Goal: Transaction & Acquisition: Download file/media

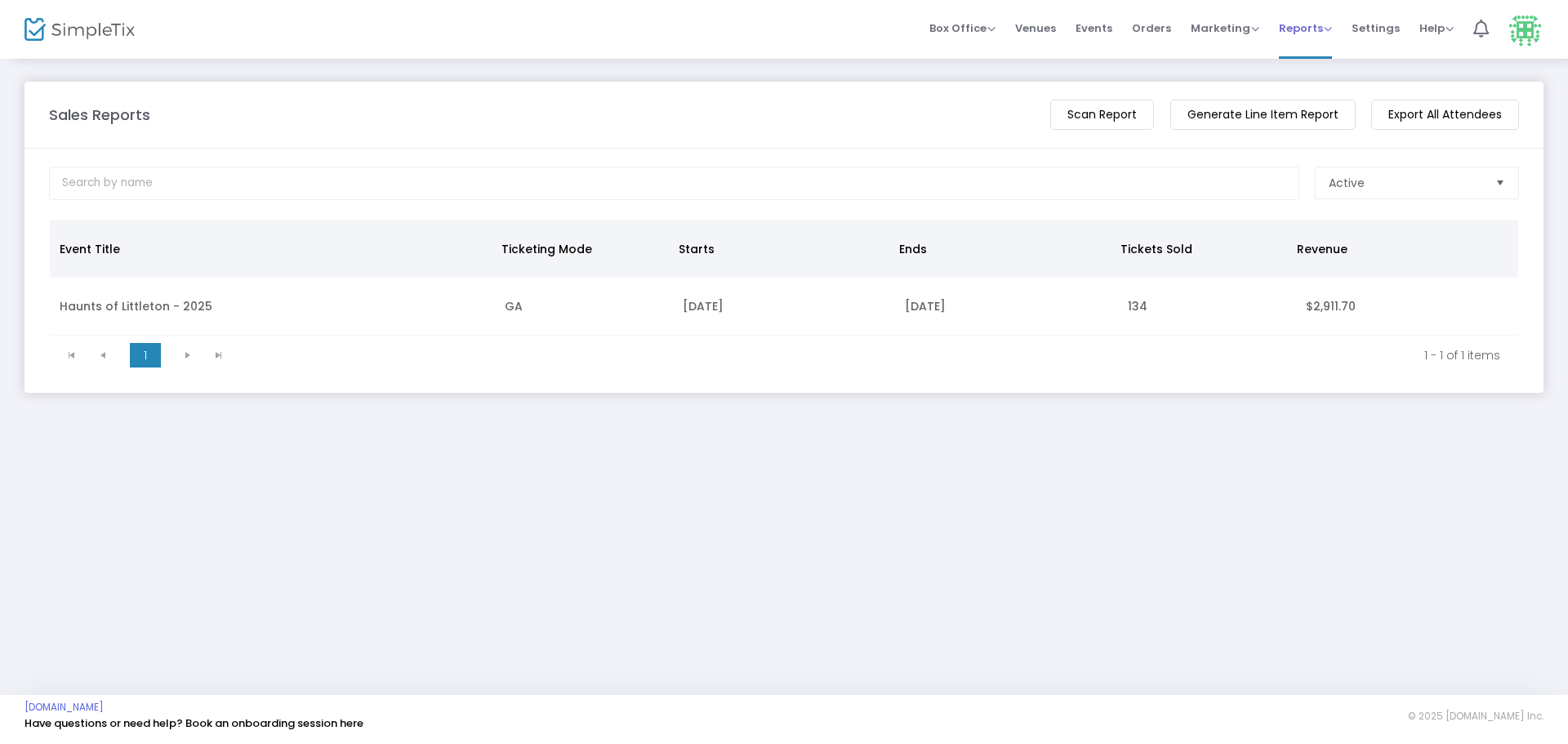
click at [1282, 30] on span "Reports" at bounding box center [1305, 28] width 53 height 15
click at [1267, 109] on m-button "Generate Line Item Report" at bounding box center [1264, 115] width 186 height 31
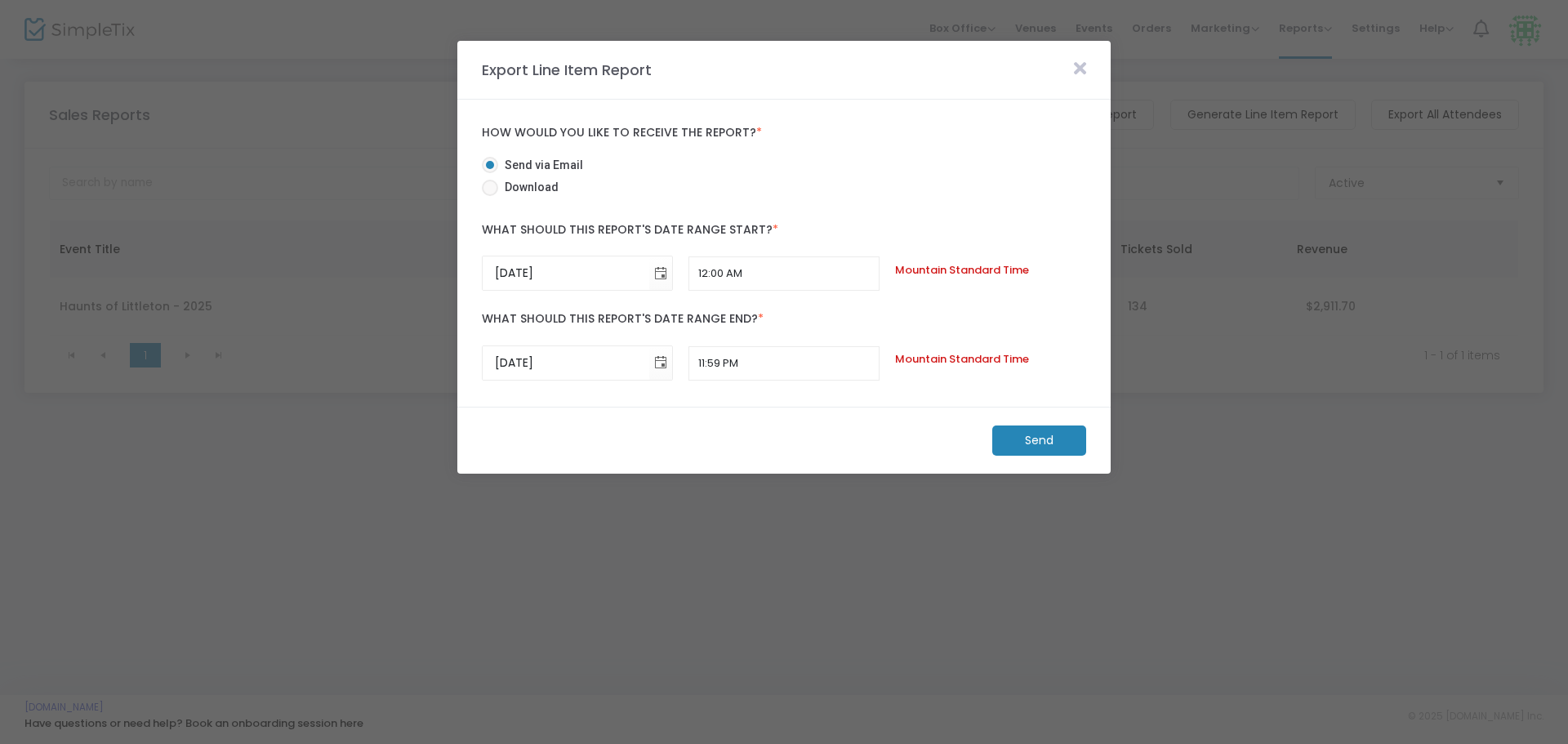
click at [1083, 68] on icon at bounding box center [1081, 69] width 13 height 18
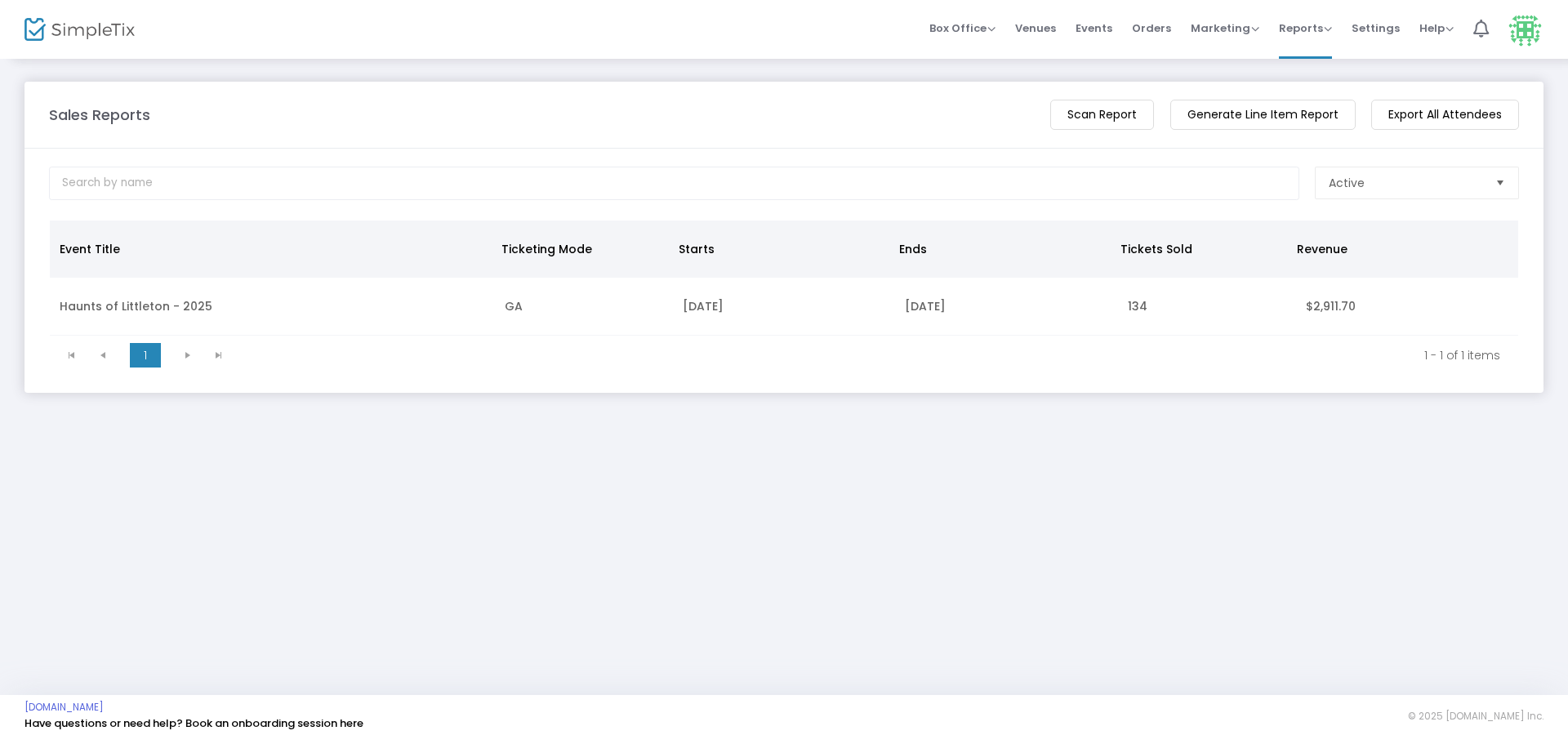
click at [1441, 116] on m-button "Export All Attendees" at bounding box center [1445, 115] width 148 height 31
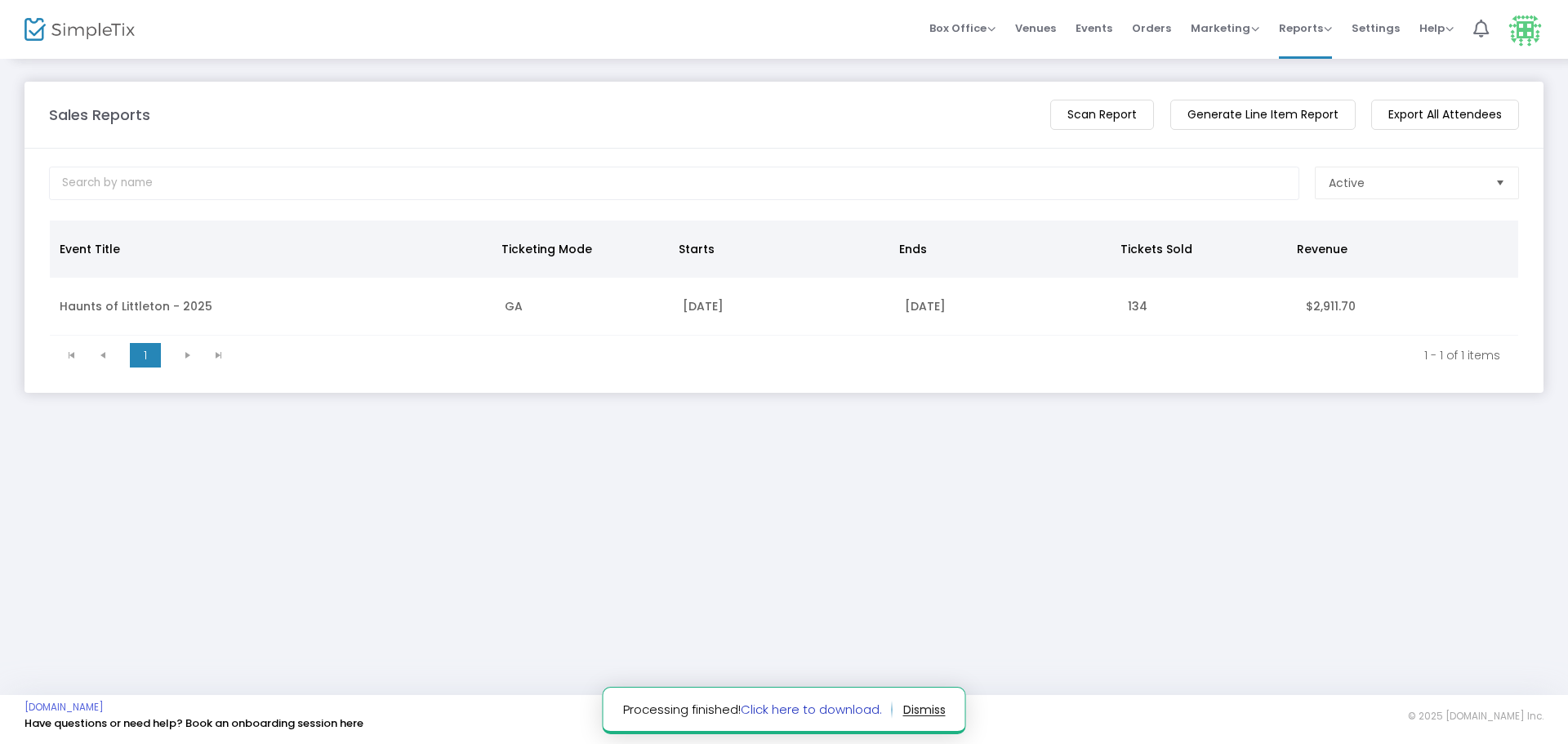
click at [779, 709] on link "Click here to download." at bounding box center [811, 709] width 142 height 17
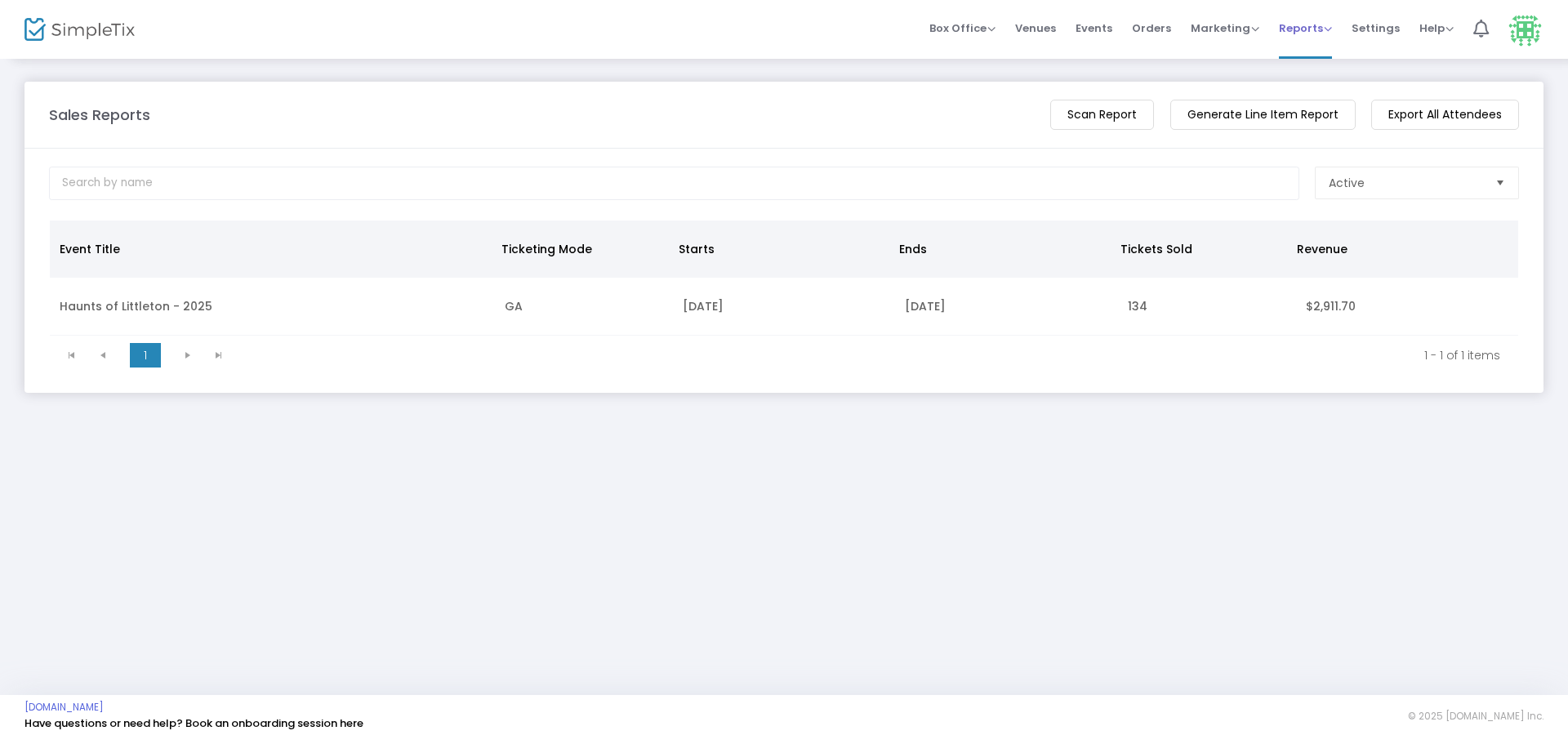
click at [1305, 32] on span "Reports" at bounding box center [1305, 28] width 53 height 15
click at [1323, 52] on li "Analytics" at bounding box center [1333, 54] width 106 height 32
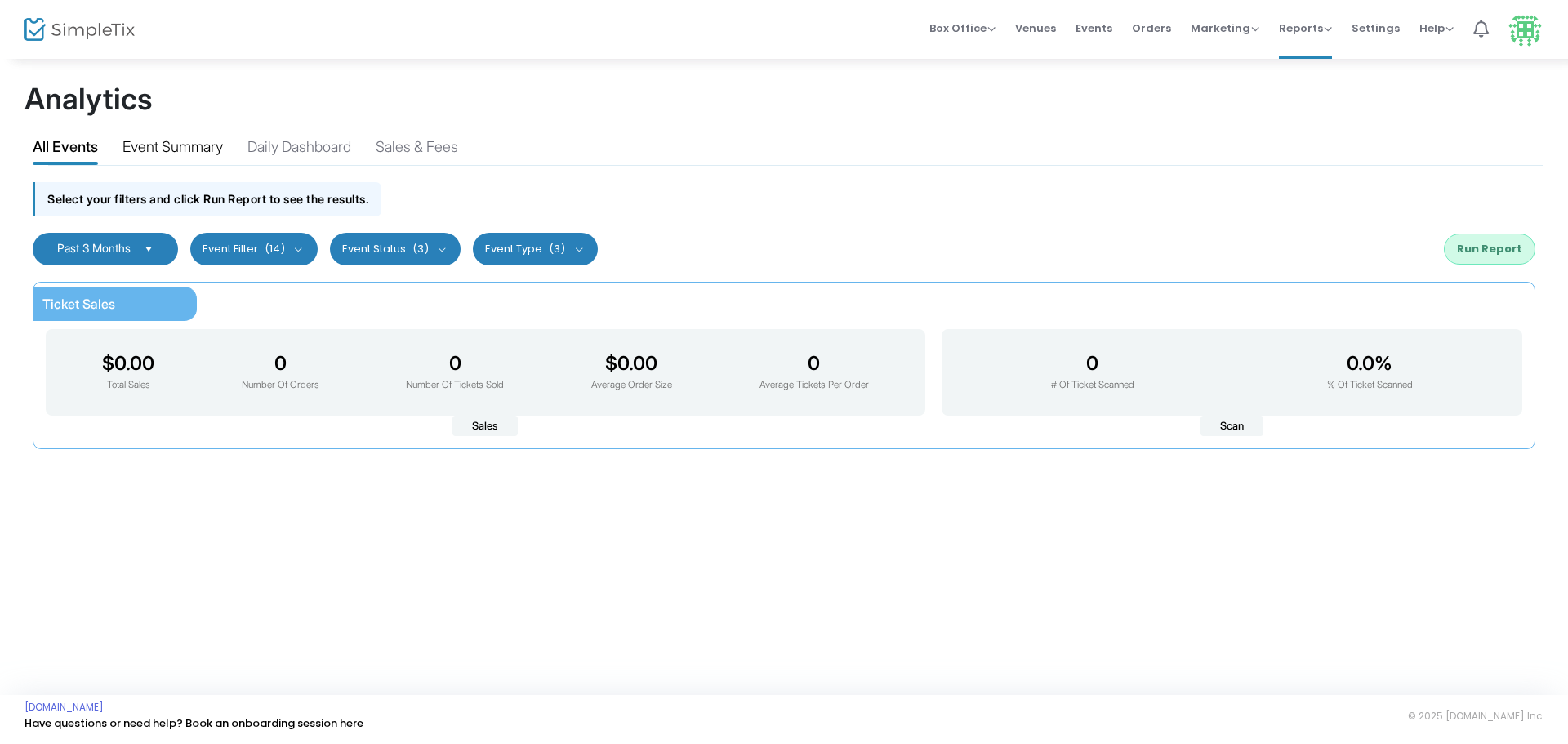
click at [161, 152] on div "Event Summary" at bounding box center [172, 150] width 100 height 29
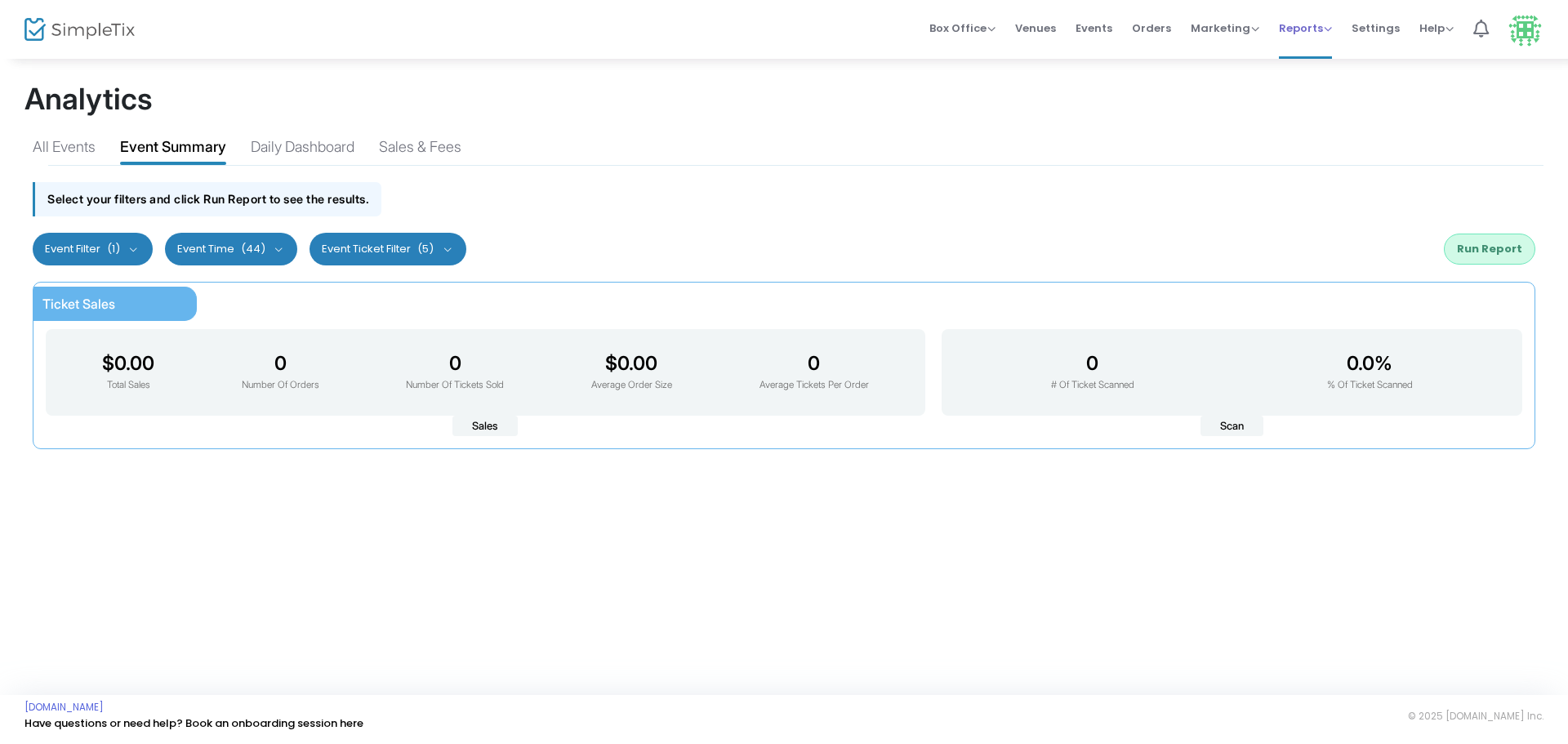
click at [1330, 26] on span "Reports" at bounding box center [1305, 28] width 53 height 15
click at [1315, 115] on li "Download" at bounding box center [1333, 118] width 106 height 32
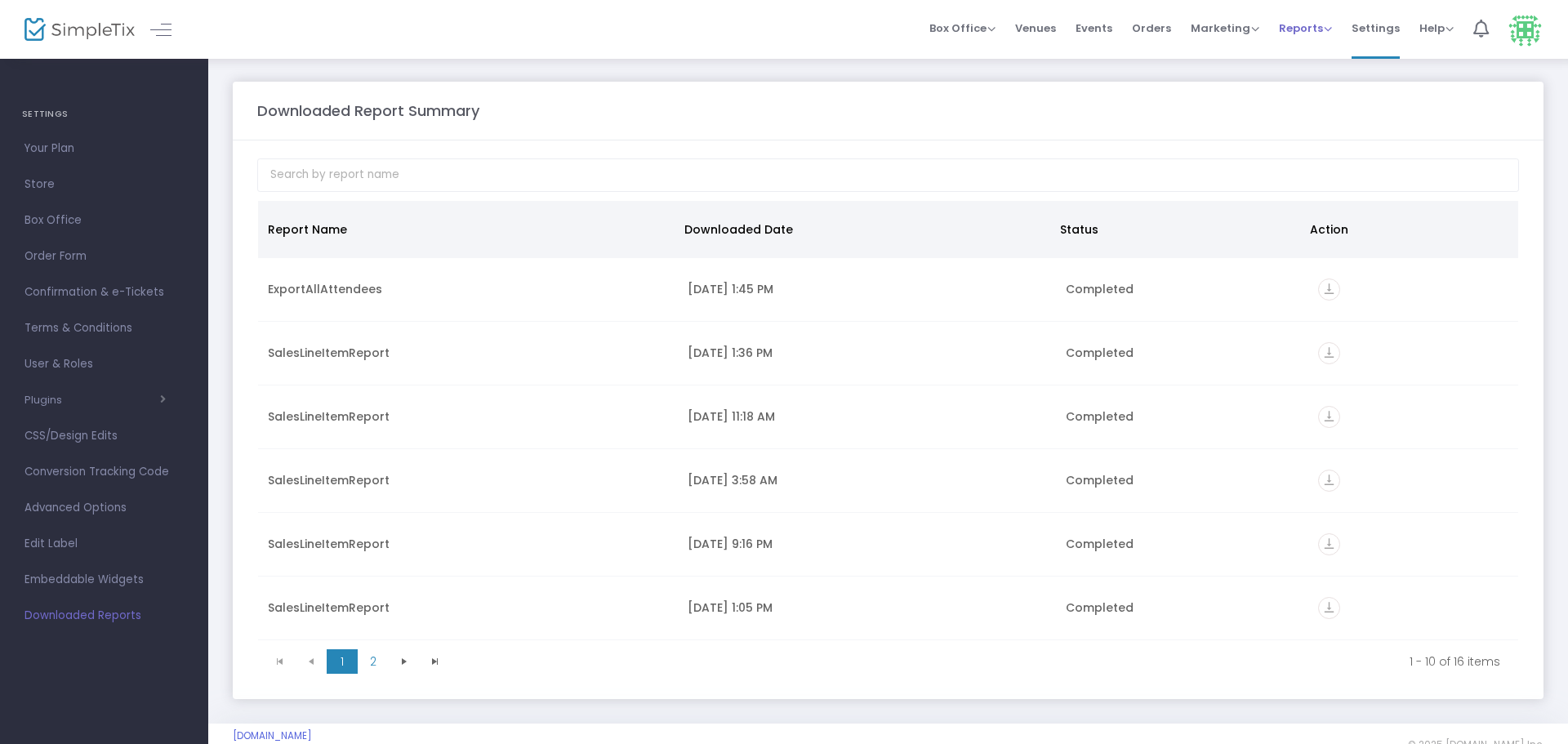
click at [1326, 19] on span "Reports Analytics Sales Reports Download" at bounding box center [1305, 28] width 53 height 41
click at [1324, 38] on span "Reports Analytics Sales Reports Download" at bounding box center [1305, 28] width 53 height 41
click at [1324, 26] on span "Reports" at bounding box center [1305, 28] width 53 height 15
click at [1315, 82] on li "Sales Reports" at bounding box center [1333, 87] width 106 height 32
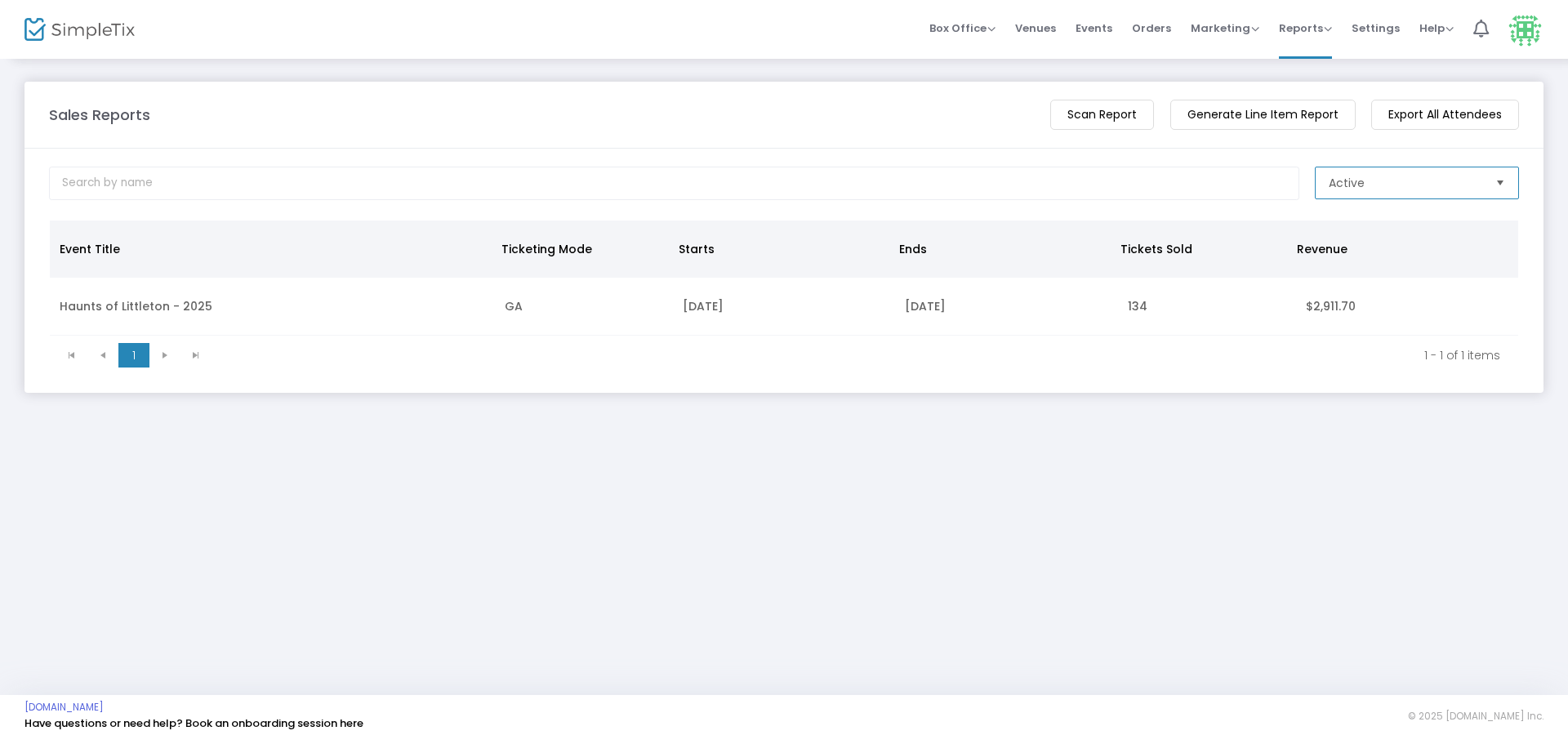
click at [1403, 176] on span "Active" at bounding box center [1406, 183] width 153 height 16
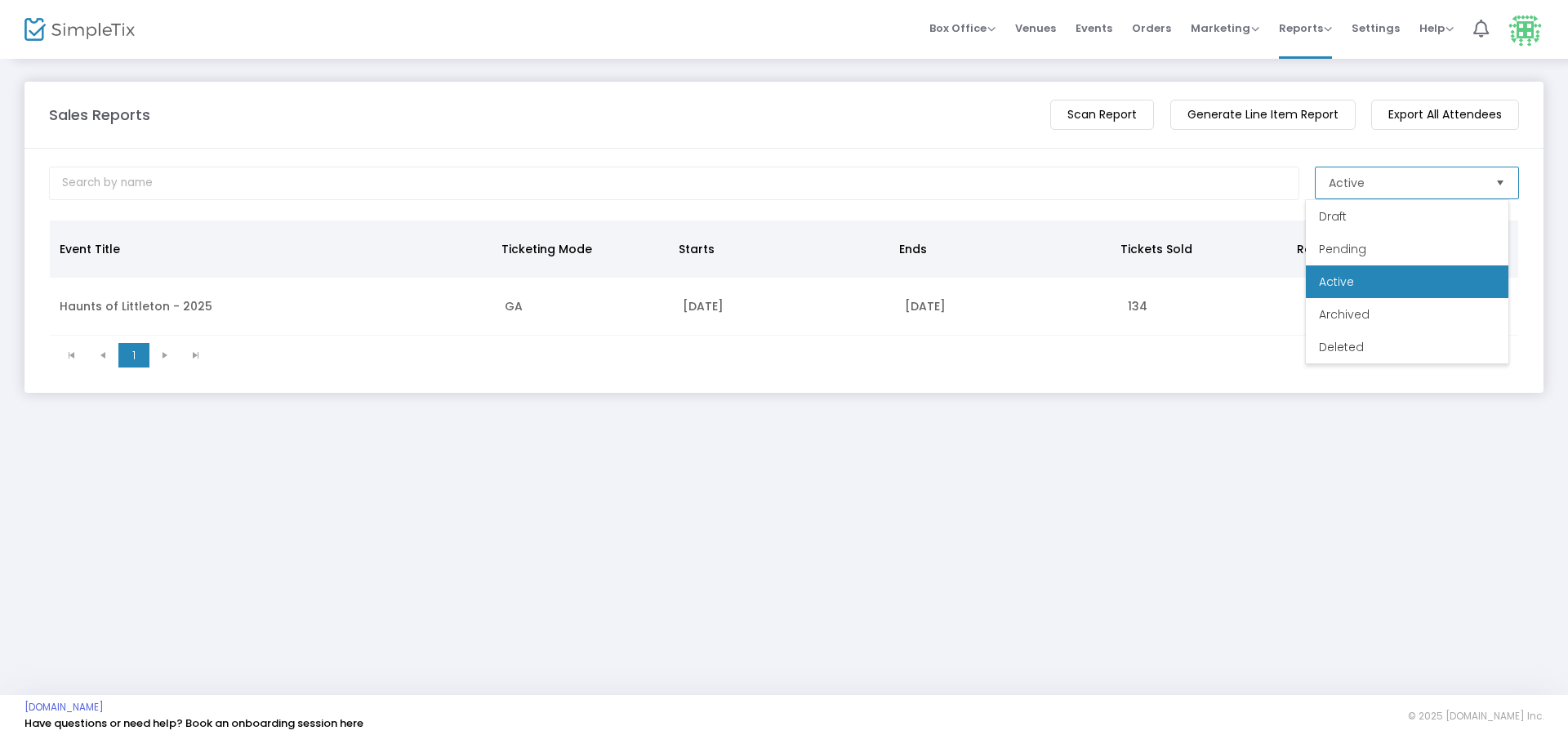
click at [1403, 176] on span "Active" at bounding box center [1406, 183] width 153 height 16
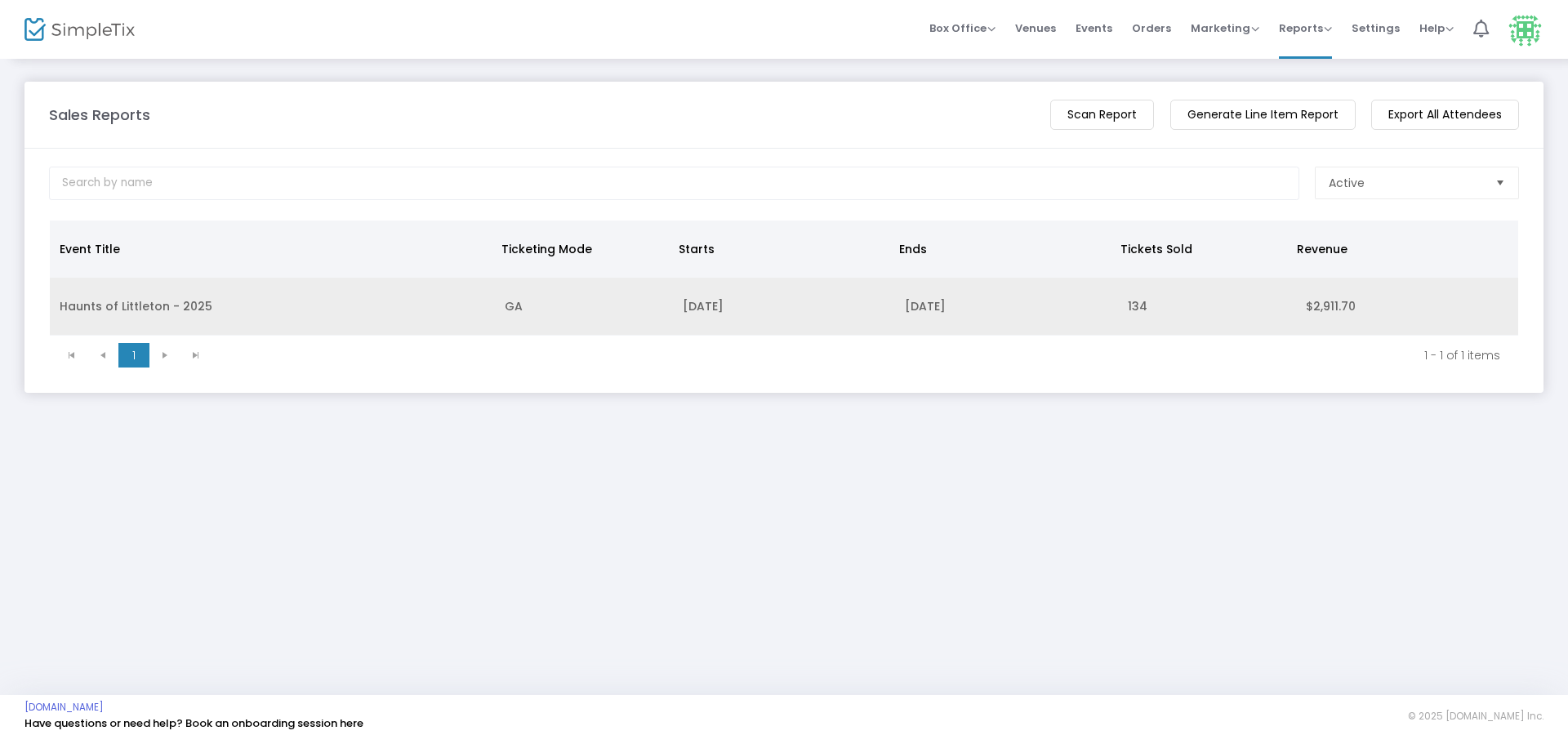
click at [422, 289] on td "Haunts of Littleton - 2025" at bounding box center [272, 307] width 445 height 58
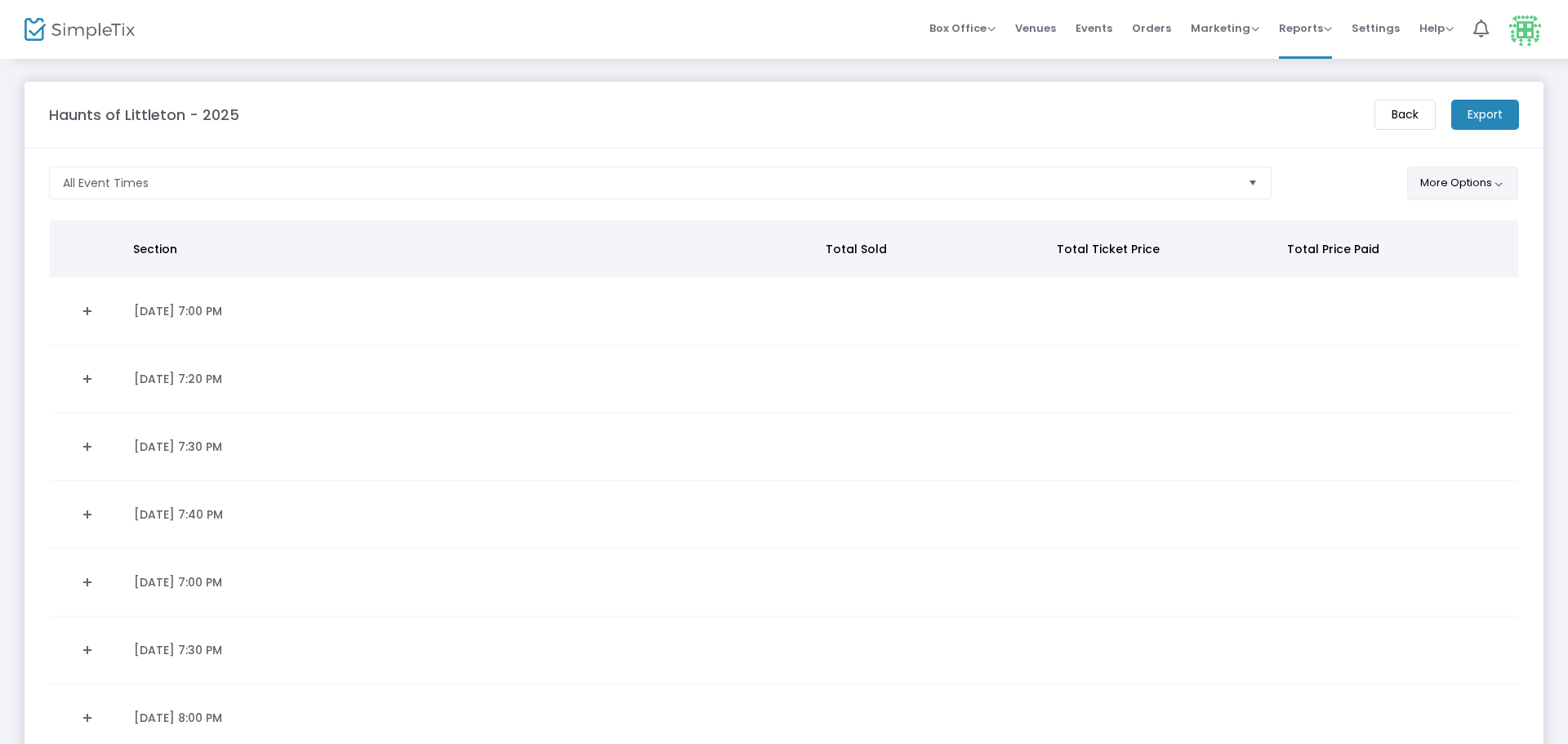
click at [1459, 190] on button "More Options" at bounding box center [1463, 183] width 112 height 33
click at [1459, 185] on button "More Options" at bounding box center [1463, 183] width 112 height 33
click at [1110, 31] on span "Events" at bounding box center [1093, 28] width 37 height 41
